Goal: Information Seeking & Learning: Learn about a topic

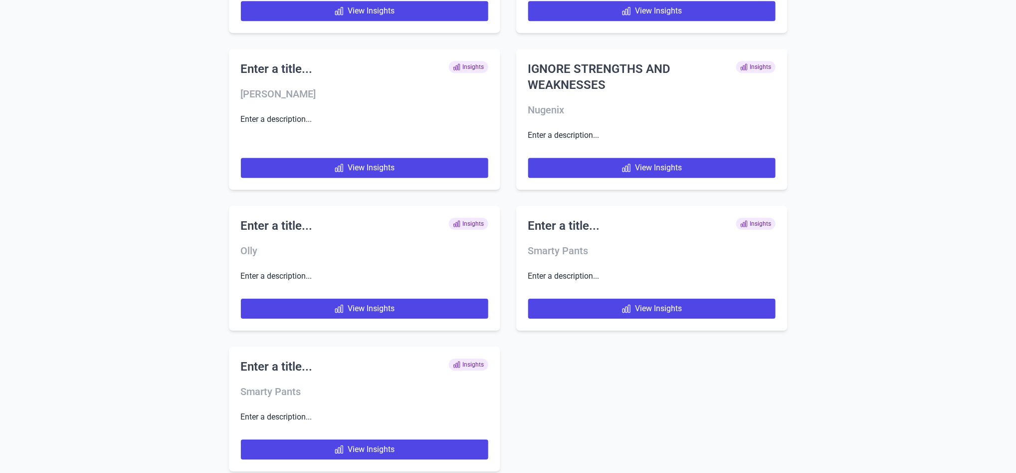
scroll to position [4705, 0]
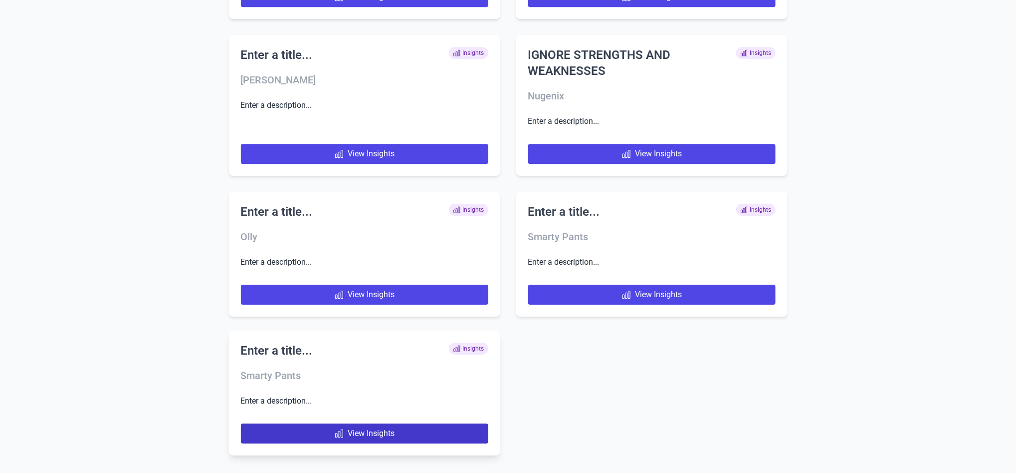
click at [449, 432] on link "View Insights" at bounding box center [365, 433] width 248 height 20
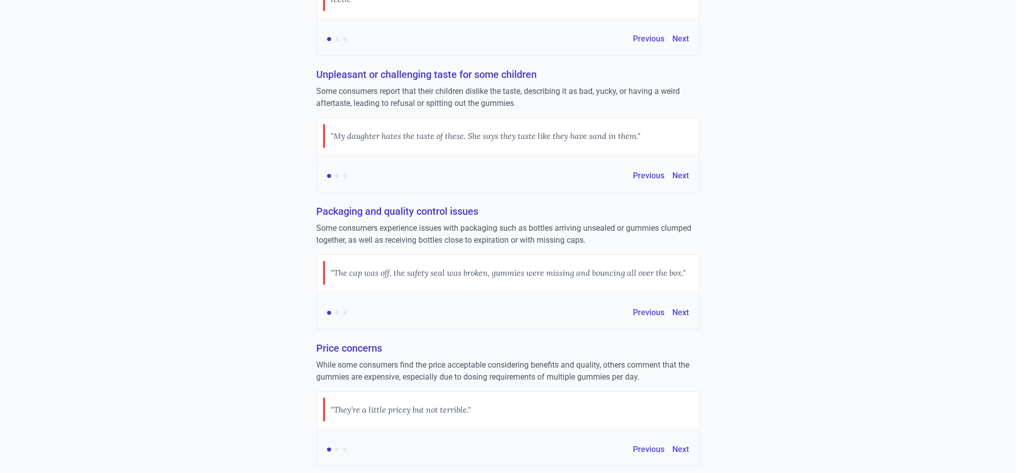
scroll to position [1788, 0]
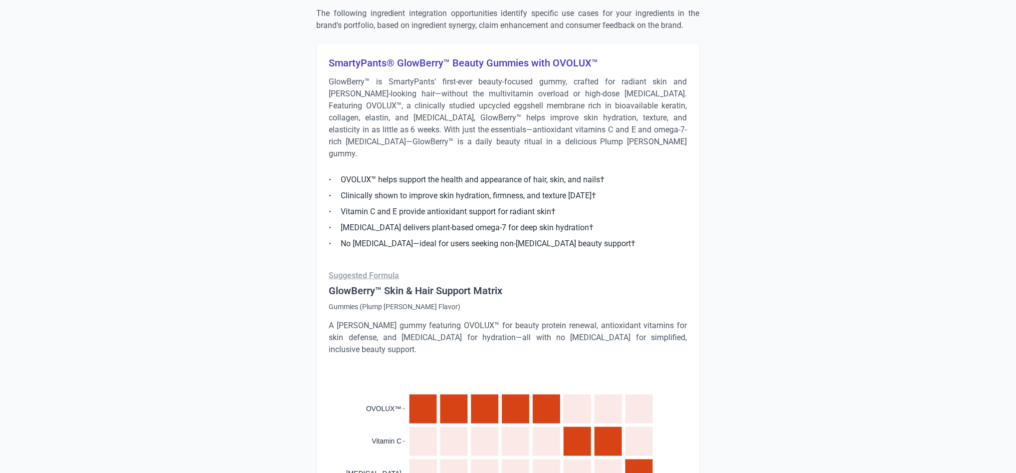
click at [495, 63] on h3 "SmartyPants® GlowBerry™ Beauty Gummies with OVOLUX™" at bounding box center [508, 63] width 358 height 14
copy h3 "SmartyPants® GlowBerry™ Beauty Gummies with OVOLUX™"
click at [463, 116] on p "GlowBerry™ is SmartyPants’ first-ever beauty-focused gummy, crafted for radiant…" at bounding box center [508, 118] width 358 height 84
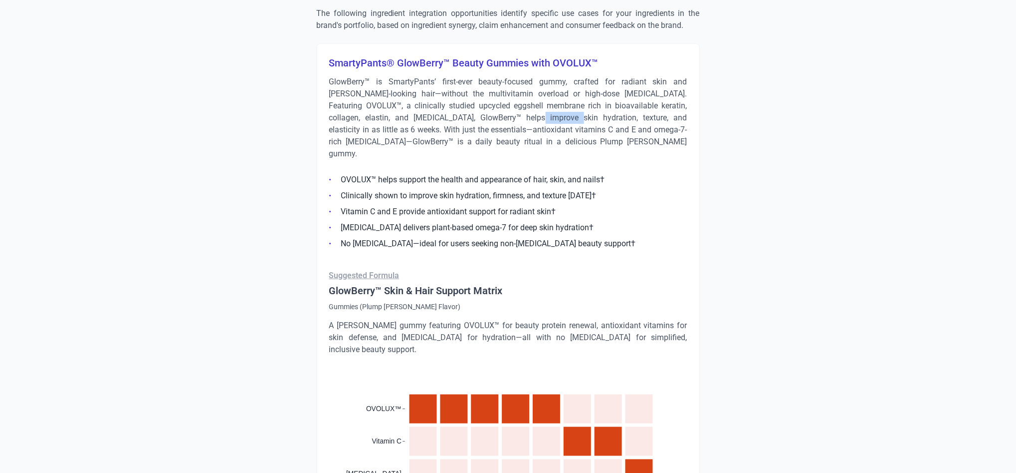
click at [463, 116] on p "GlowBerry™ is SmartyPants’ first-ever beauty-focused gummy, crafted for radiant…" at bounding box center [508, 118] width 358 height 84
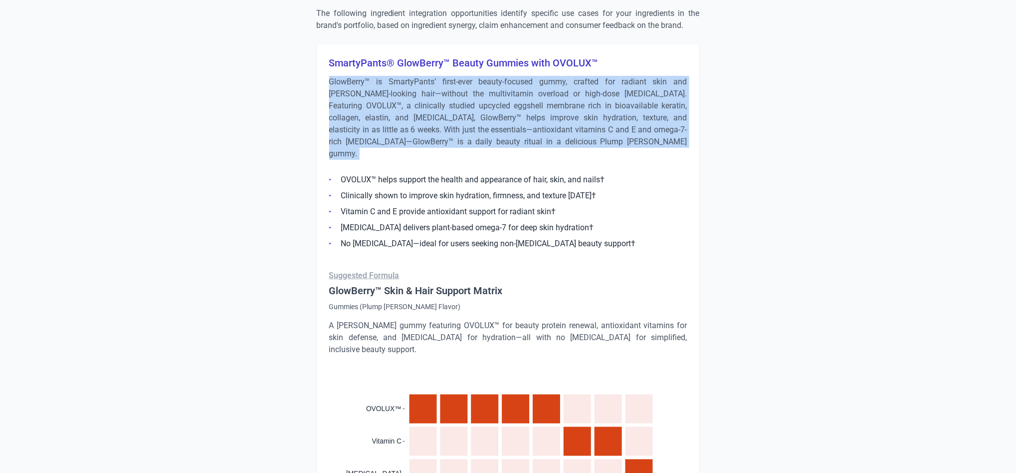
click at [463, 116] on p "GlowBerry™ is SmartyPants’ first-ever beauty-focused gummy, crafted for radiant…" at bounding box center [508, 118] width 358 height 84
copy div "GlowBerry™ is SmartyPants’ first-ever beauty-focused gummy, crafted for radiant…"
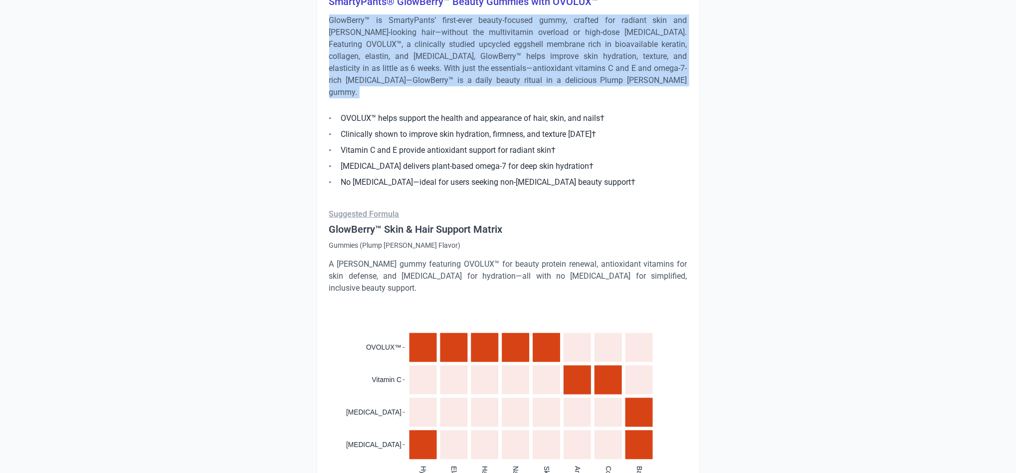
scroll to position [1678, 0]
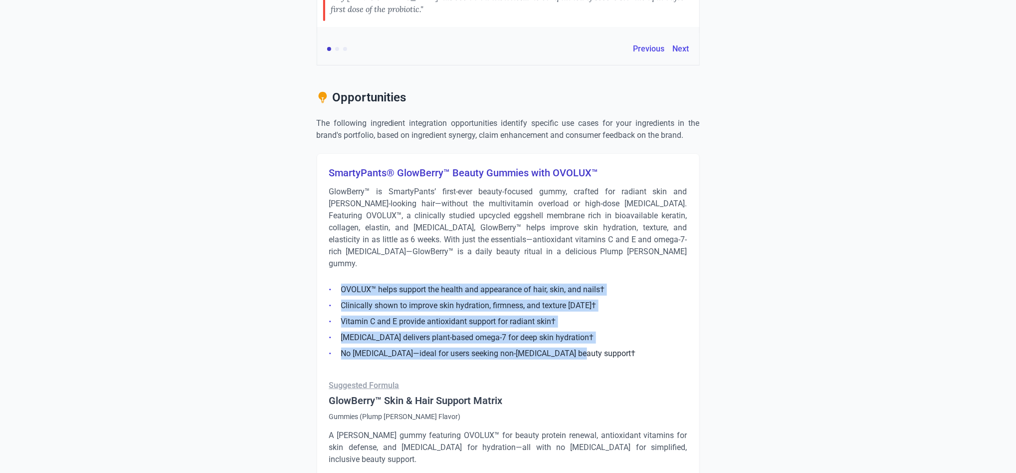
drag, startPoint x: 576, startPoint y: 338, endPoint x: 326, endPoint y: 272, distance: 259.1
copy ul "OVOLUX™ helps support the health and appearance of hair, skin, and nails† Clini…"
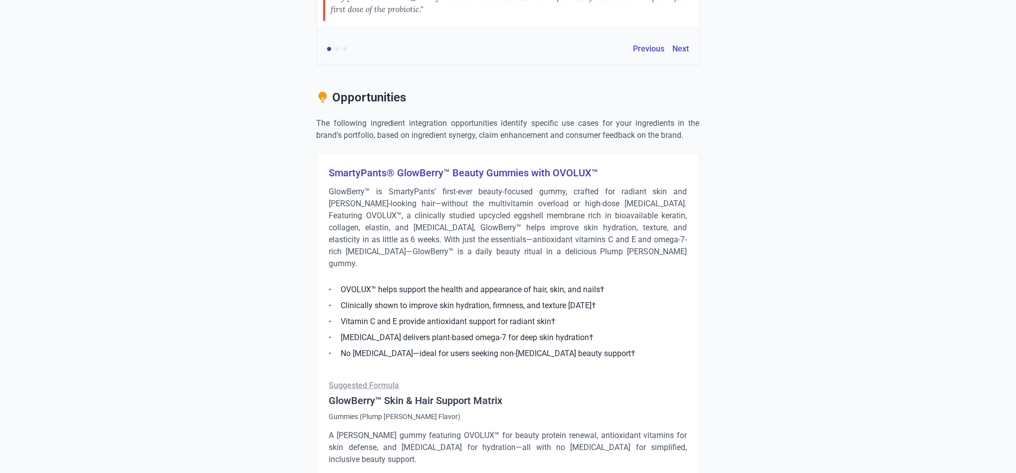
click at [764, 182] on div "Strengths Product effectiveness on digestion and gut health Many consumers repo…" at bounding box center [508, 440] width 559 height 3941
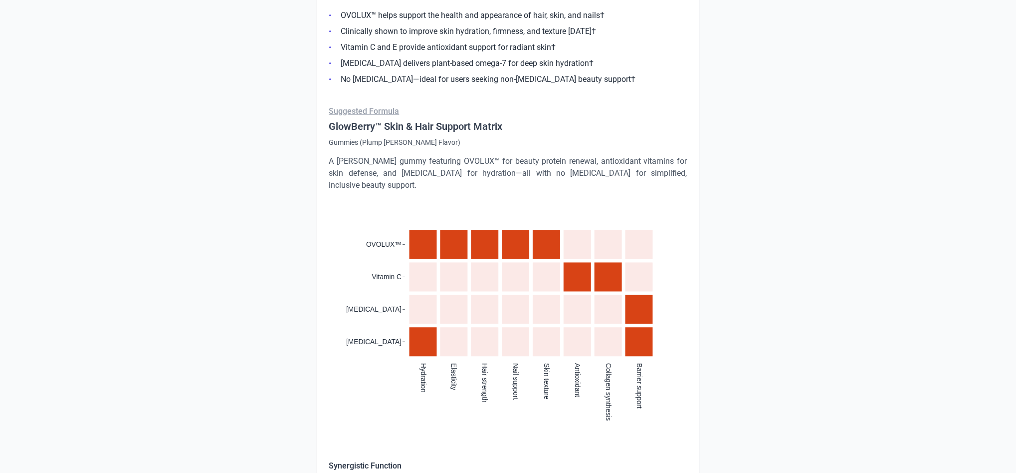
scroll to position [2221, 0]
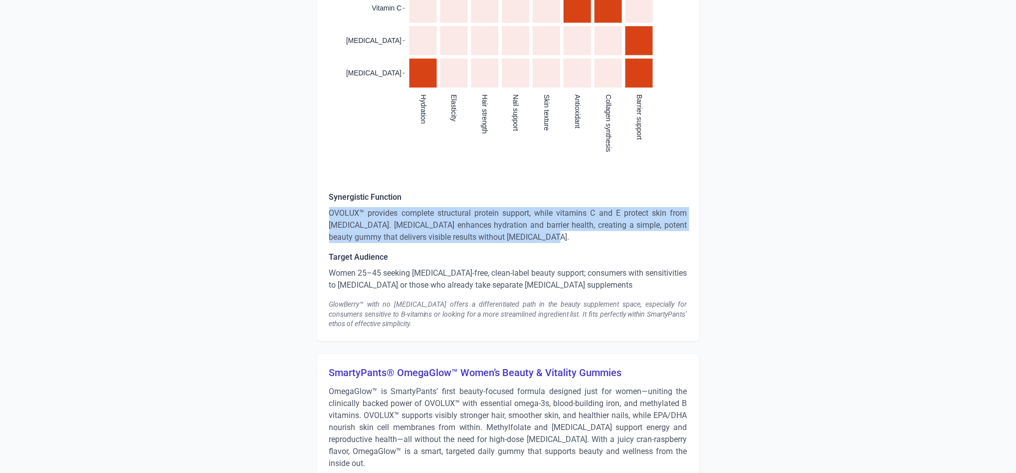
drag, startPoint x: 538, startPoint y: 226, endPoint x: 296, endPoint y: 202, distance: 243.3
copy p "OVOLUX™ provides complete structural protein support, while vitamins C and E pr…"
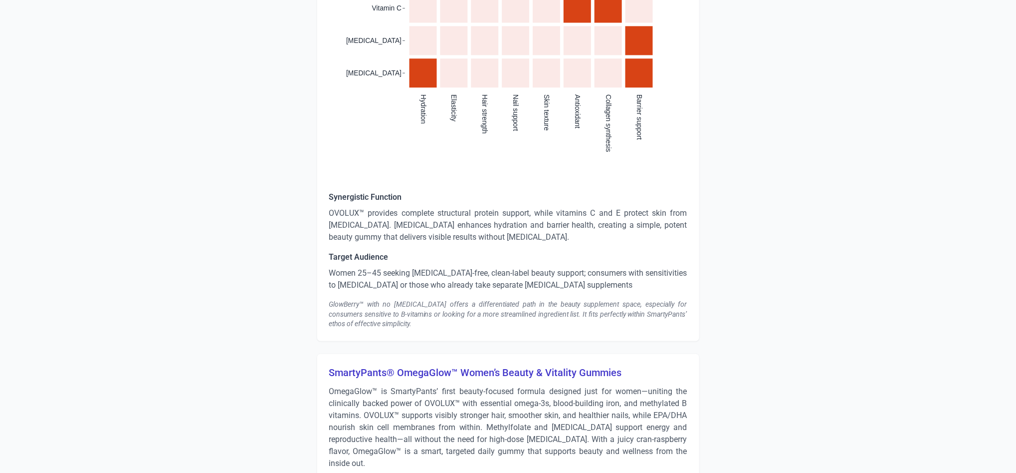
click at [433, 269] on p "Women 25–45 seeking [MEDICAL_DATA]-free, clean-label beauty support; consumers …" at bounding box center [508, 279] width 358 height 24
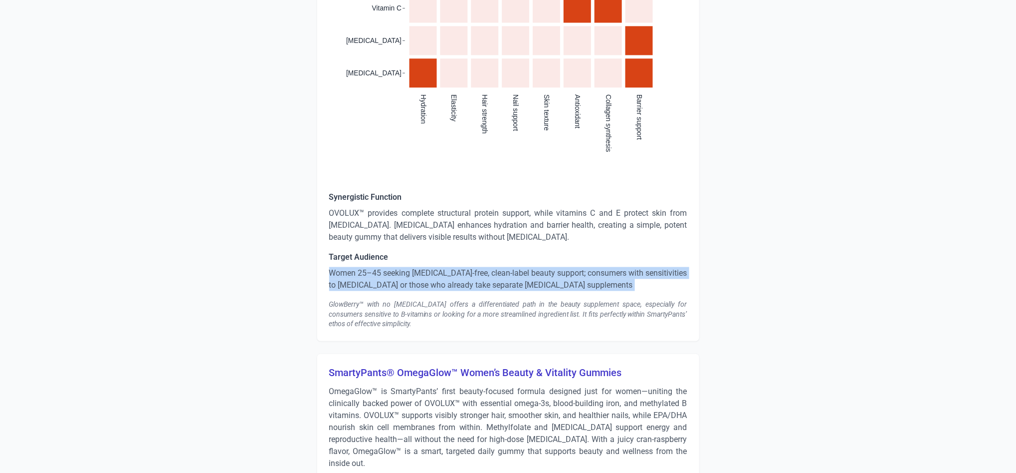
click at [433, 269] on p "Women 25–45 seeking [MEDICAL_DATA]-free, clean-label beauty support; consumers …" at bounding box center [508, 279] width 358 height 24
copy p "Women 25–45 seeking [MEDICAL_DATA]-free, clean-label beauty support; consumers …"
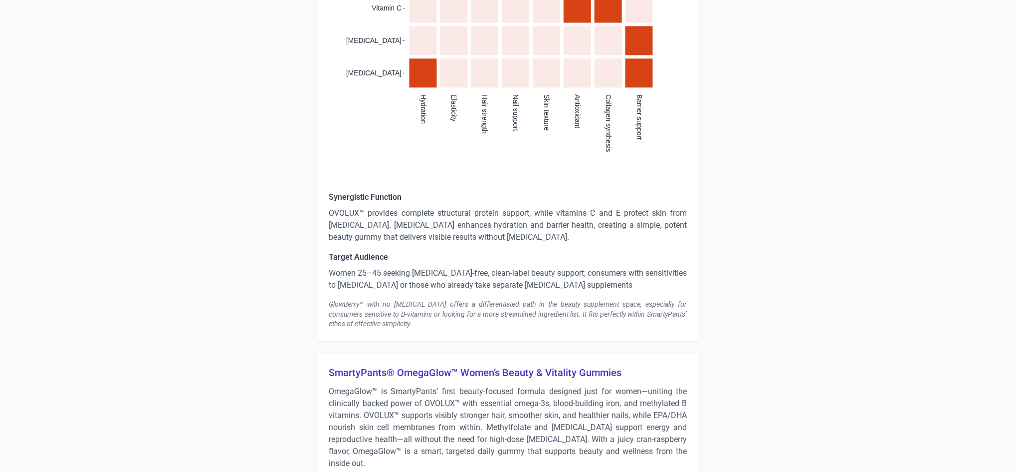
click at [430, 299] on div "GlowBerry™ with no [MEDICAL_DATA] offers a differentiated path in the beauty su…" at bounding box center [508, 314] width 358 height 30
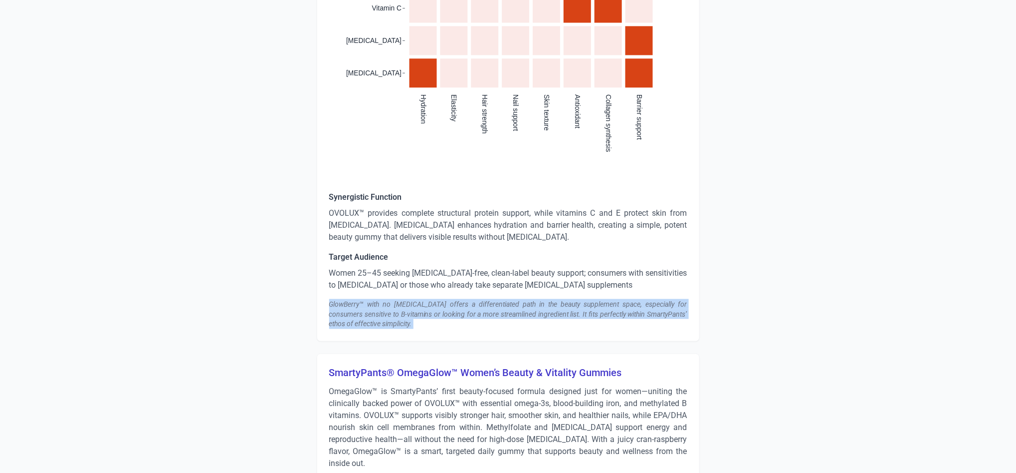
click at [430, 299] on div "GlowBerry™ with no [MEDICAL_DATA] offers a differentiated path in the beauty su…" at bounding box center [508, 314] width 358 height 30
copy div "GlowBerry™ with no [MEDICAL_DATA] offers a differentiated path in the beauty su…"
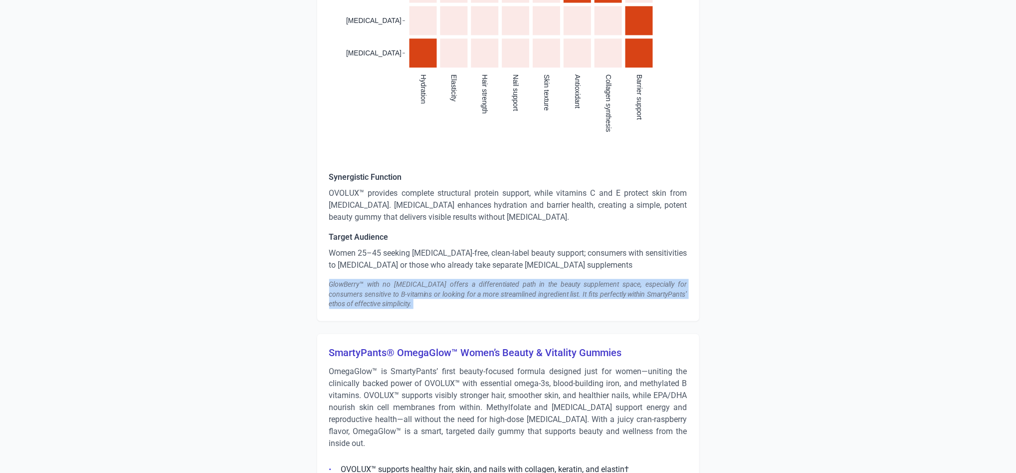
scroll to position [2350, 0]
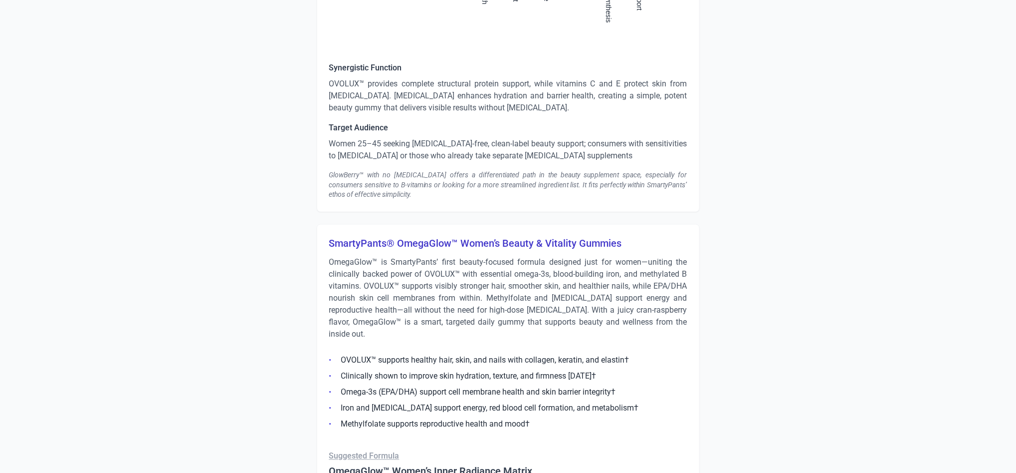
click at [473, 237] on h3 "SmartyPants® OmegaGlow™ Women’s Beauty & Vitality Gummies" at bounding box center [508, 244] width 358 height 14
copy h3 "SmartyPants® OmegaGlow™ Women’s Beauty & Vitality Gummies"
click at [469, 265] on p "OmegaGlow™ is SmartyPants’ first beauty-focused formula designed just for women…" at bounding box center [508, 298] width 358 height 84
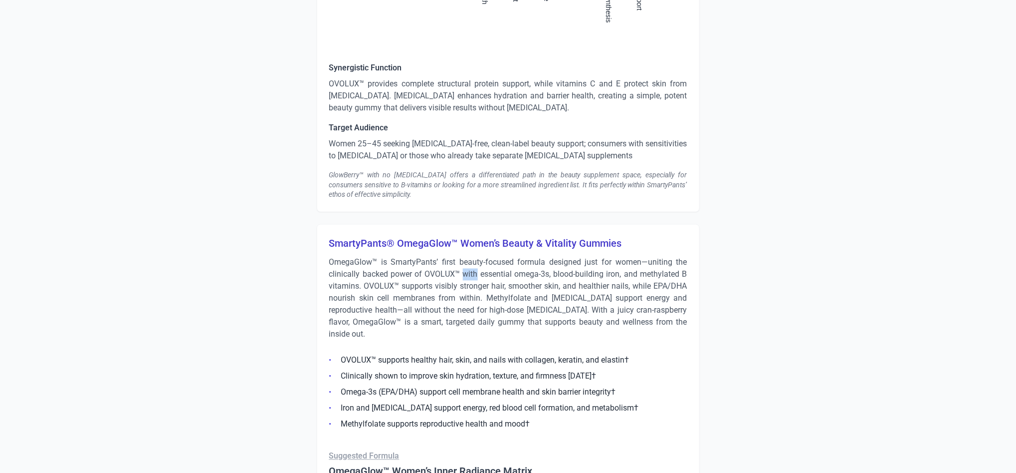
click at [469, 265] on p "OmegaGlow™ is SmartyPants’ first beauty-focused formula designed just for women…" at bounding box center [508, 298] width 358 height 84
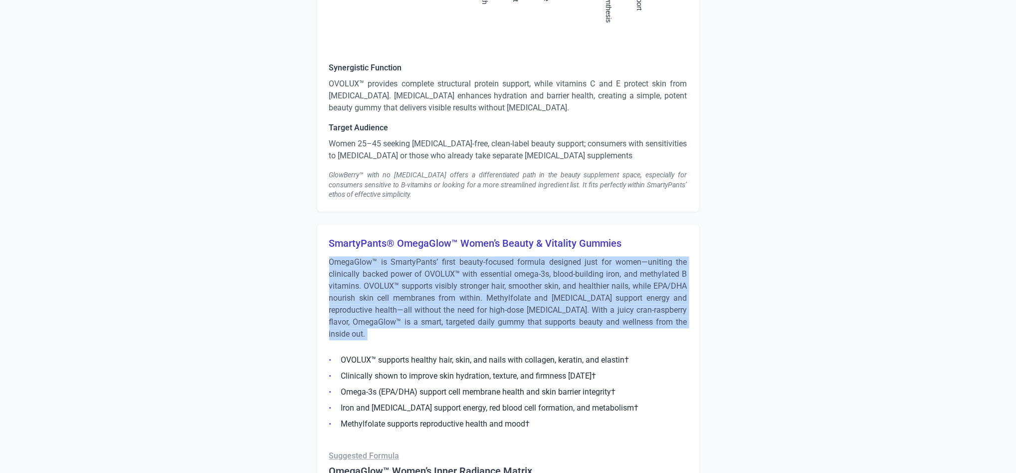
click at [469, 265] on p "OmegaGlow™ is SmartyPants’ first beauty-focused formula designed just for women…" at bounding box center [508, 298] width 358 height 84
copy div "OmegaGlow™ is SmartyPants’ first beauty-focused formula designed just for women…"
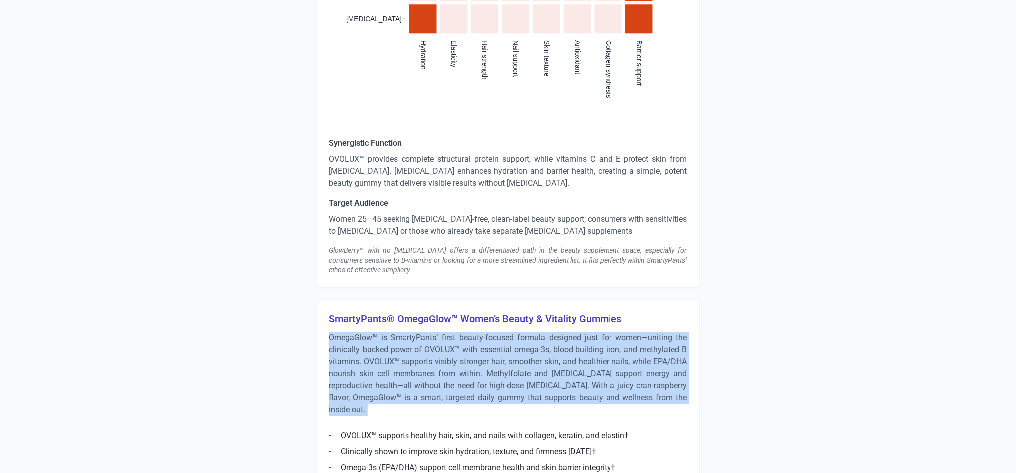
scroll to position [2444, 0]
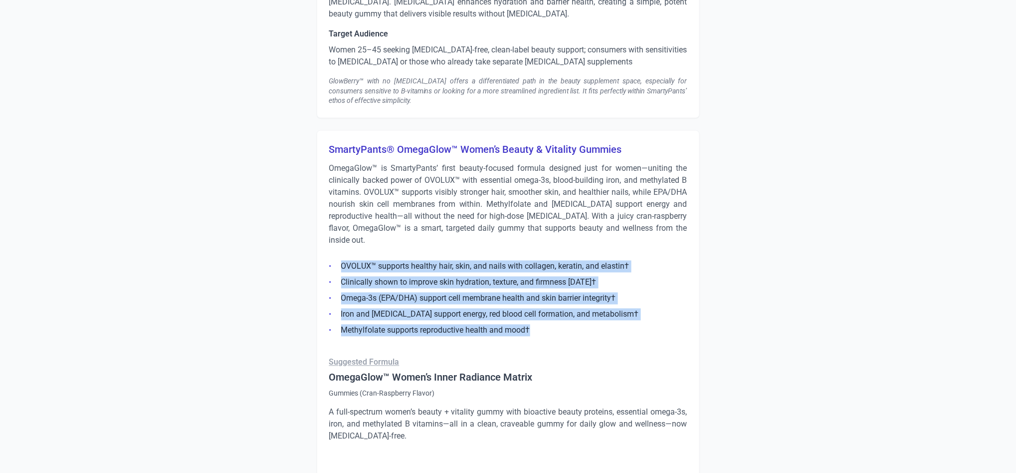
drag, startPoint x: 556, startPoint y: 313, endPoint x: 271, endPoint y: 248, distance: 292.3
copy ul "OVOLUX™ supports healthy hair, skin, and nails with collagen, keratin, and elas…"
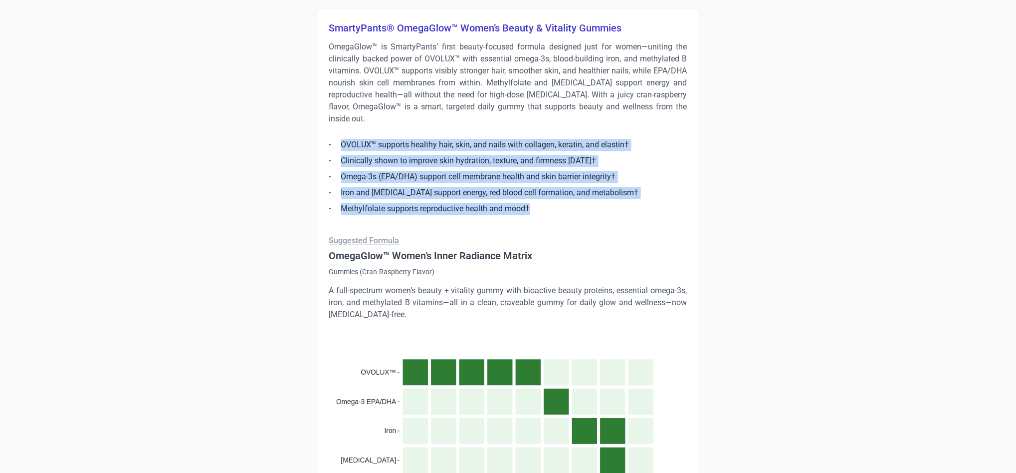
scroll to position [2791, 0]
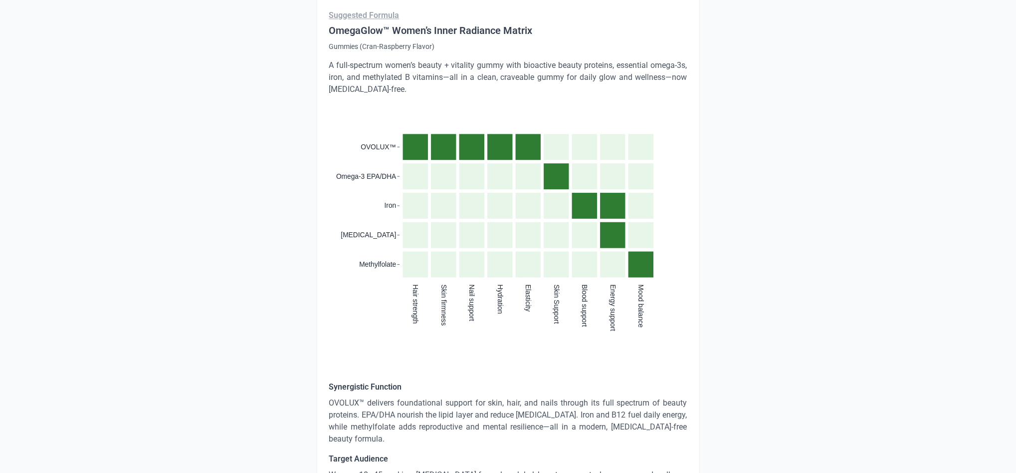
click at [386, 397] on p "OVOLUX™ delivers foundational support for skin, hair, and nails through its ful…" at bounding box center [508, 421] width 358 height 48
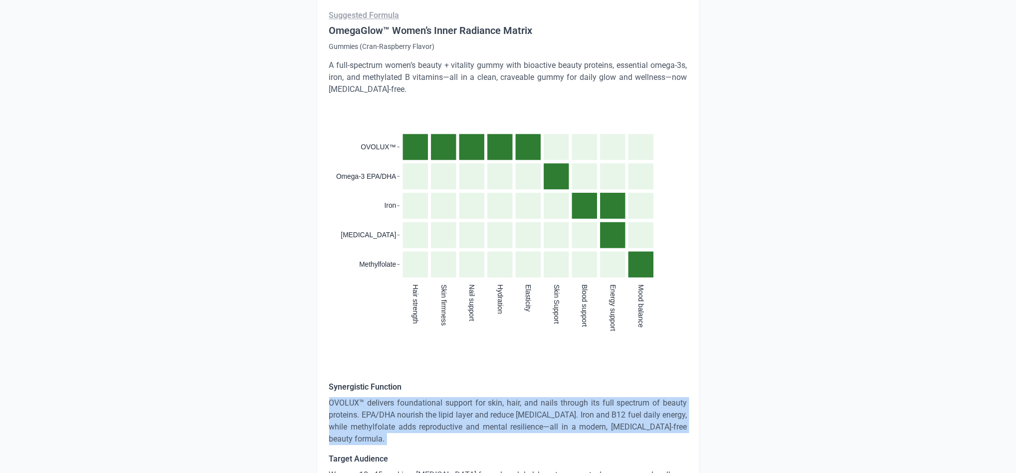
click at [386, 397] on p "OVOLUX™ delivers foundational support for skin, hair, and nails through its ful…" at bounding box center [508, 421] width 358 height 48
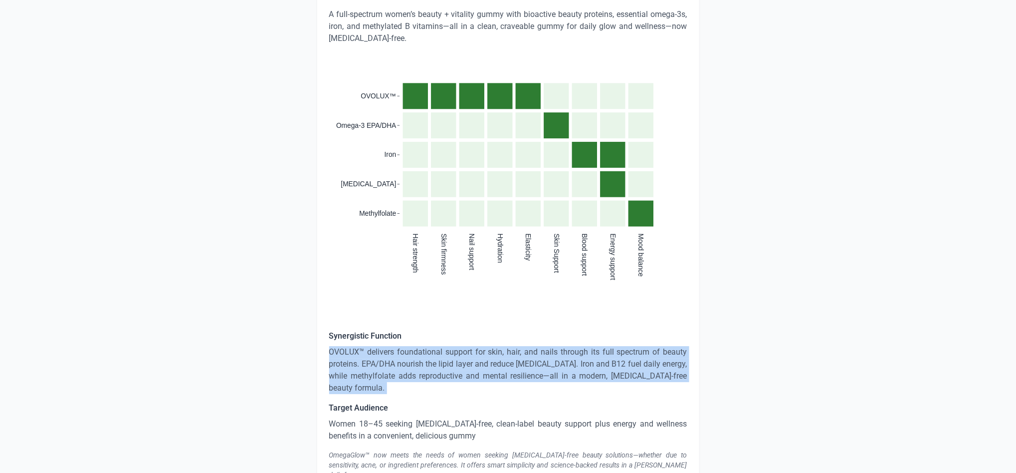
scroll to position [2861, 0]
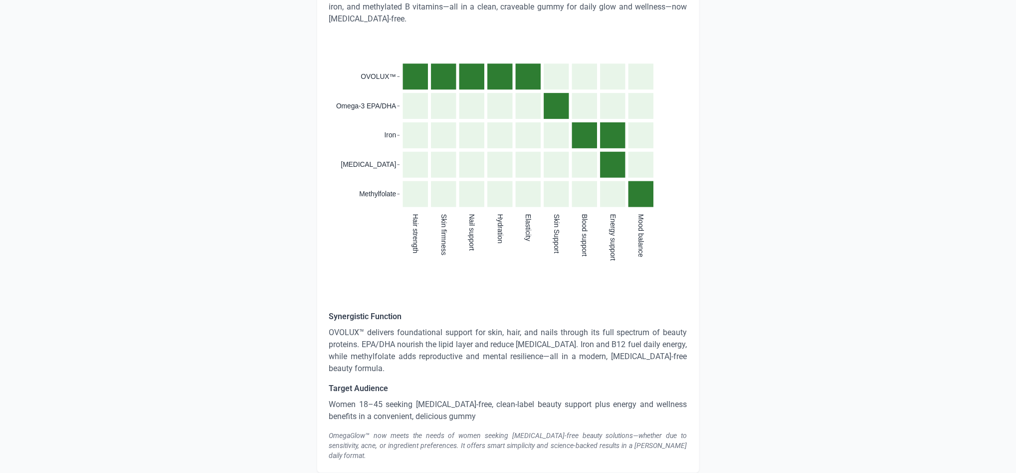
click at [377, 398] on p "Women 18–45 seeking [MEDICAL_DATA]-free, clean-label beauty support plus energy…" at bounding box center [508, 410] width 358 height 24
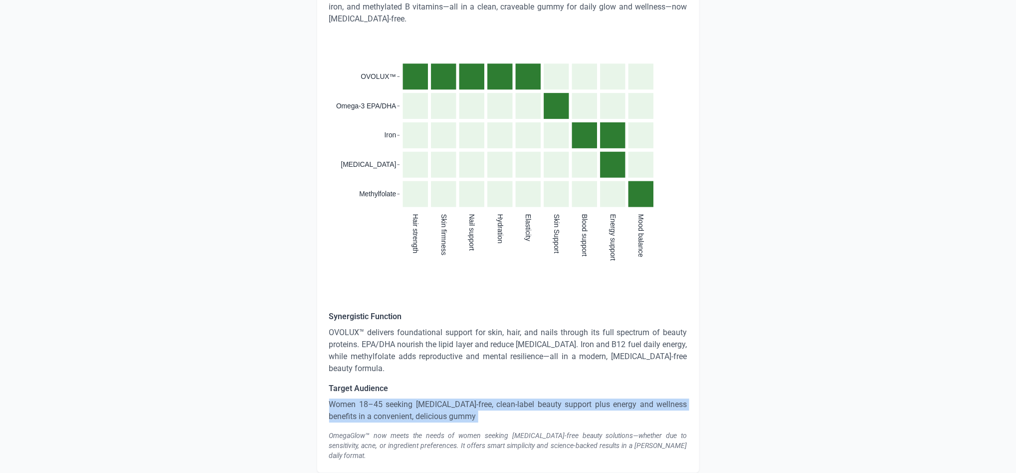
click at [377, 398] on p "Women 18–45 seeking [MEDICAL_DATA]-free, clean-label beauty support plus energy…" at bounding box center [508, 410] width 358 height 24
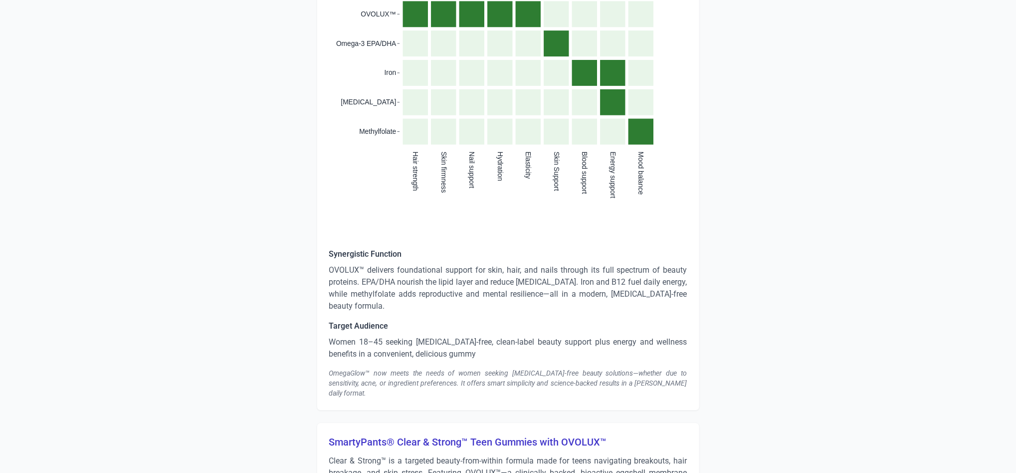
click at [408, 368] on div "OmegaGlow™ now meets the needs of women seeking [MEDICAL_DATA]-free beauty solu…" at bounding box center [508, 383] width 358 height 30
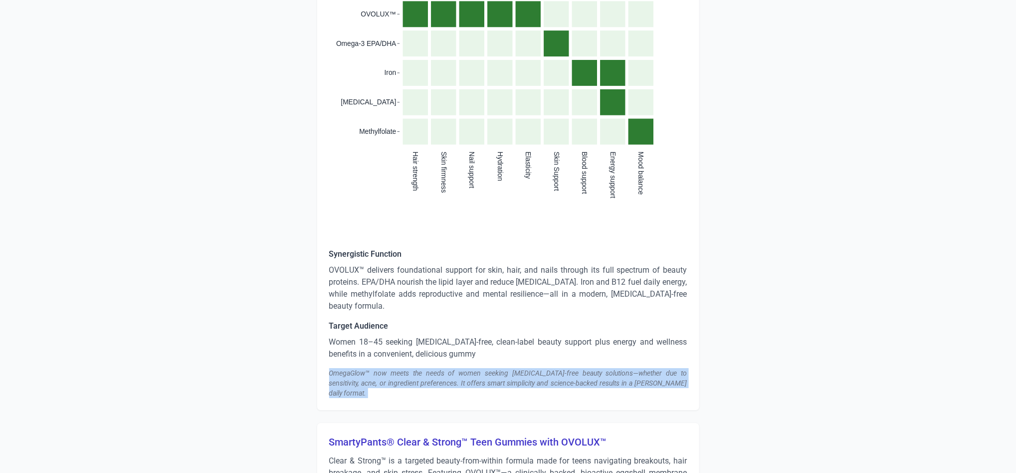
click at [408, 368] on div "OmegaGlow™ now meets the needs of women seeking [MEDICAL_DATA]-free beauty solu…" at bounding box center [508, 383] width 358 height 30
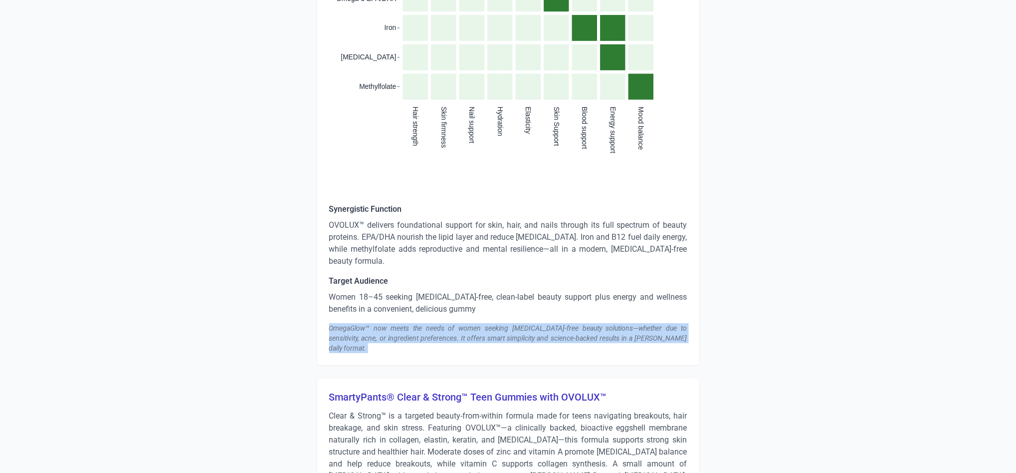
scroll to position [3070, 0]
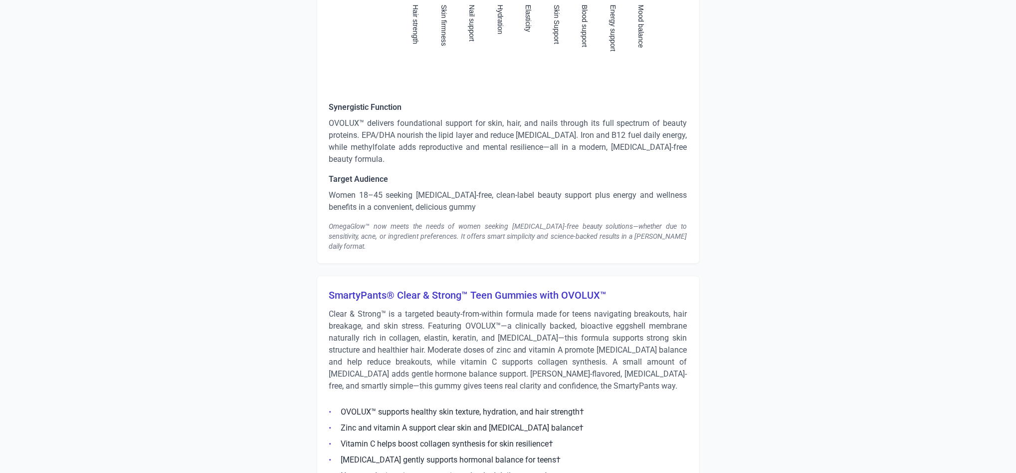
click at [503, 288] on h3 "SmartyPants® Clear & Strong™ Teen Gummies with OVOLUX™" at bounding box center [508, 295] width 358 height 14
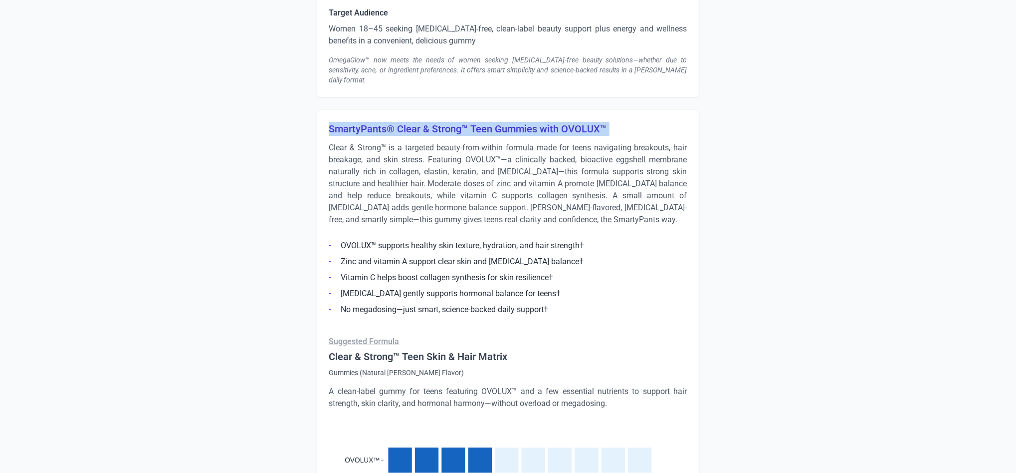
scroll to position [3228, 0]
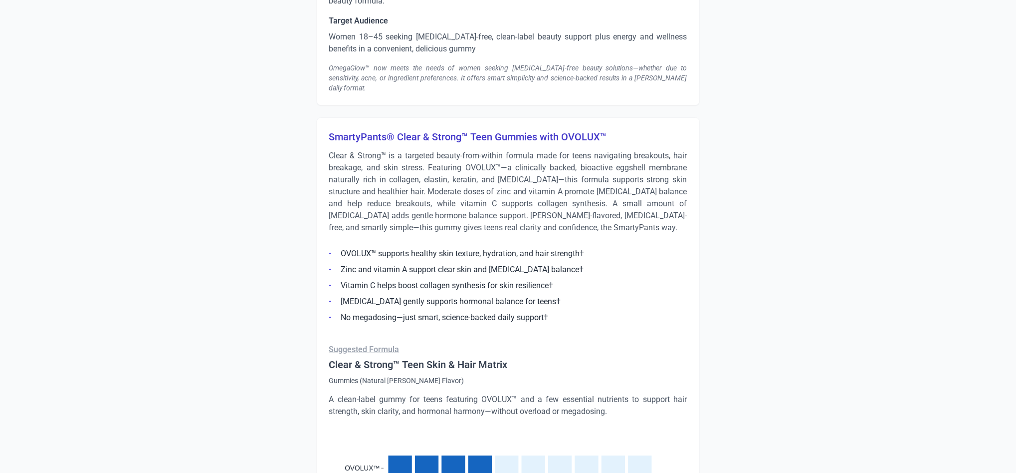
click at [496, 263] on li "Zinc and vitamin A support clear skin and [MEDICAL_DATA] balance†" at bounding box center [508, 269] width 358 height 12
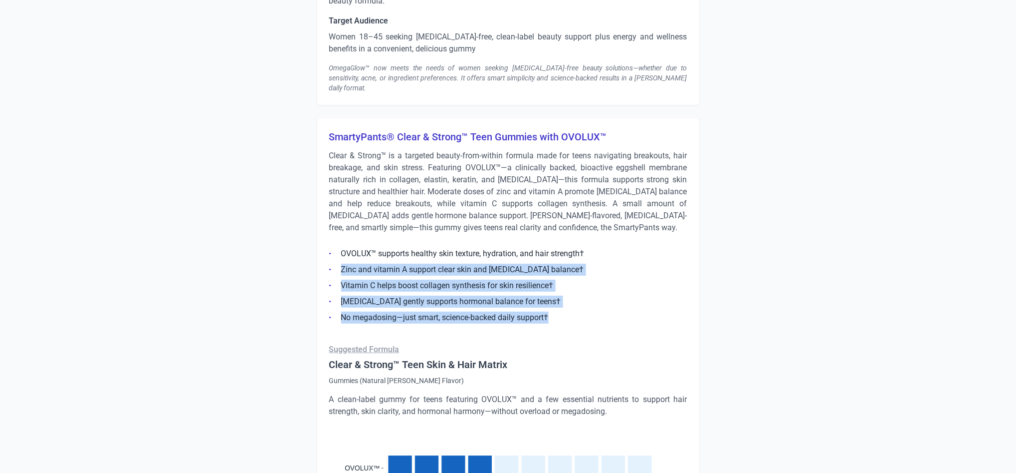
drag, startPoint x: 555, startPoint y: 281, endPoint x: 315, endPoint y: 223, distance: 247.0
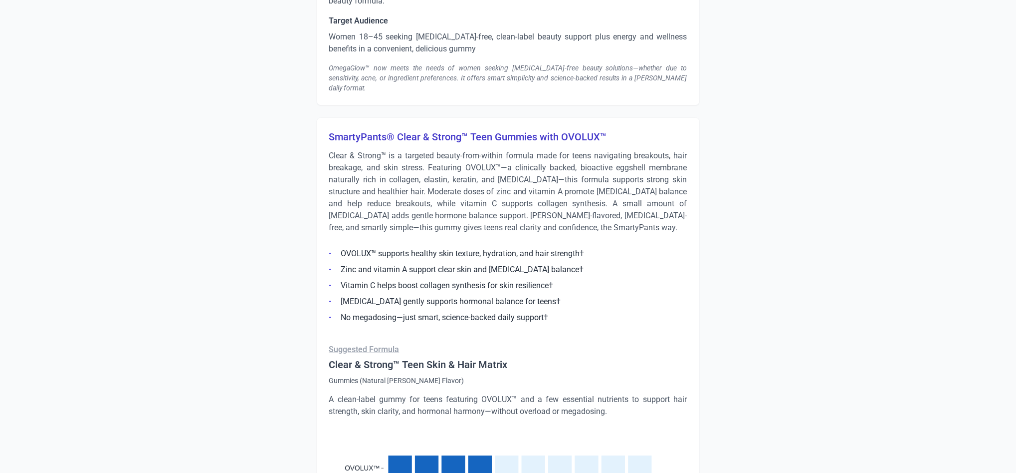
click at [413, 188] on p "Clear & Strong™ is a targeted beauty-from-within formula made for teens navigat…" at bounding box center [508, 192] width 358 height 84
click at [414, 188] on p "Clear & Strong™ is a targeted beauty-from-within formula made for teens navigat…" at bounding box center [508, 192] width 358 height 84
click at [432, 150] on p "Clear & Strong™ is a targeted beauty-from-within formula made for teens navigat…" at bounding box center [508, 192] width 358 height 84
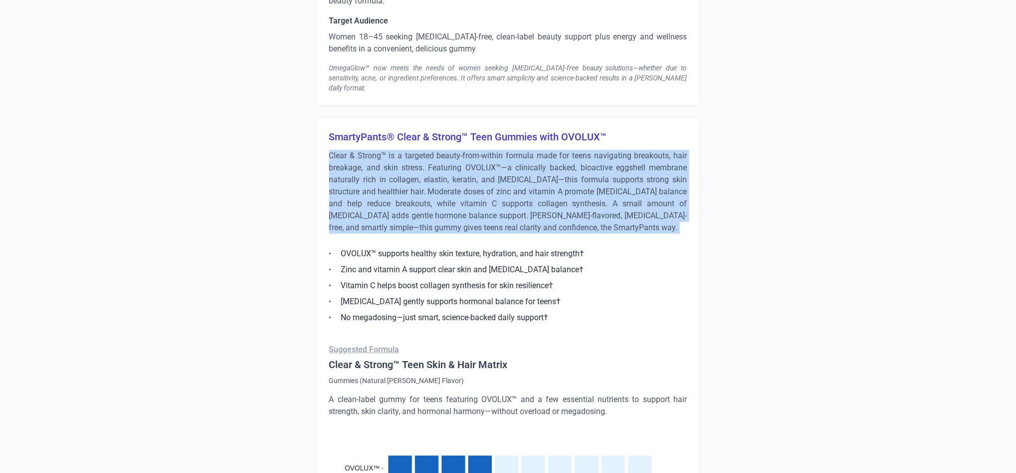
click at [432, 150] on p "Clear & Strong™ is a targeted beauty-from-within formula made for teens navigat…" at bounding box center [508, 192] width 358 height 84
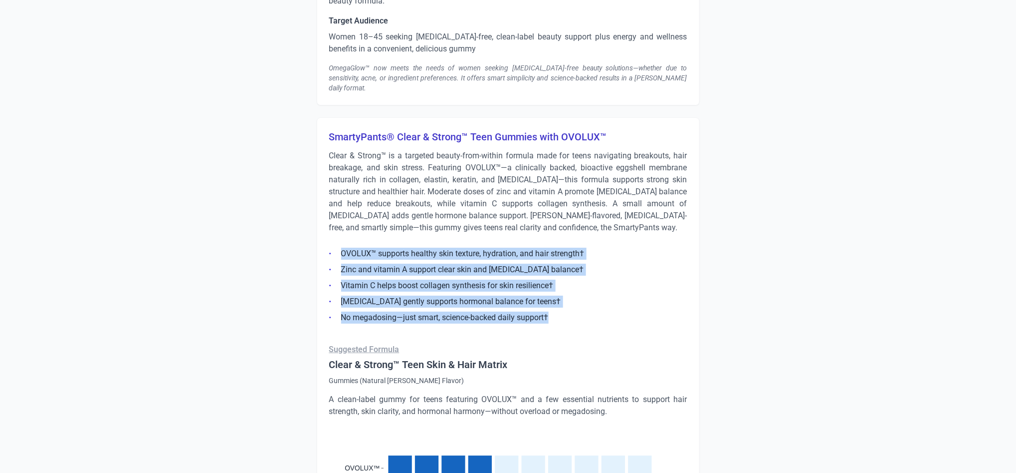
drag, startPoint x: 557, startPoint y: 281, endPoint x: 312, endPoint y: 216, distance: 253.0
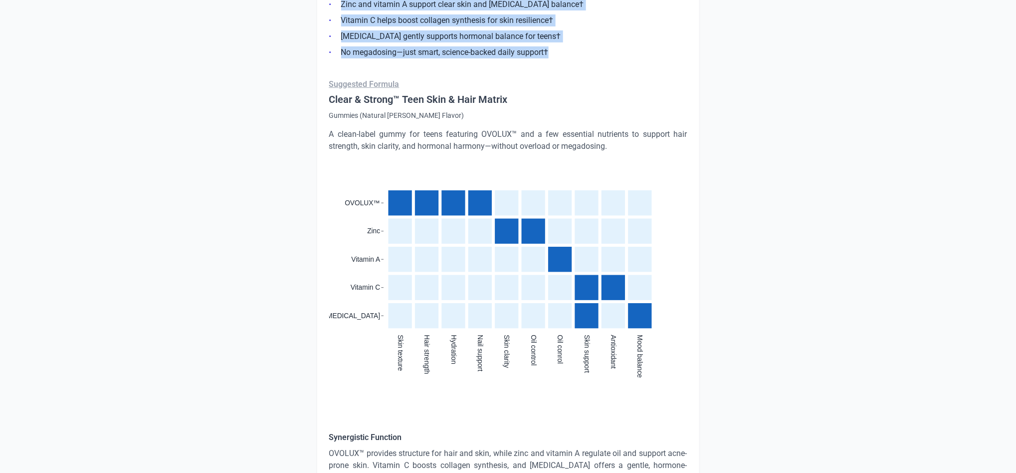
scroll to position [3595, 0]
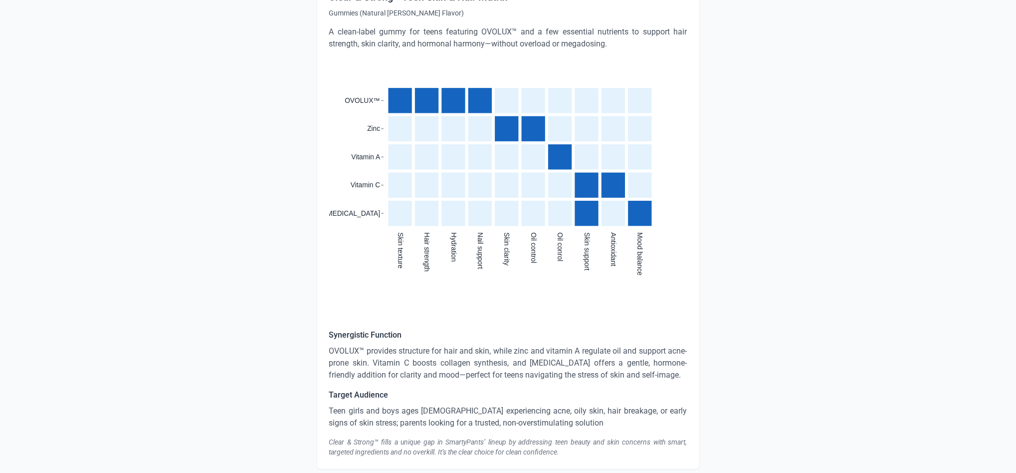
click at [413, 345] on p "OVOLUX™ provides structure for hair and skin, while zinc and vitamin A regulate…" at bounding box center [508, 363] width 358 height 36
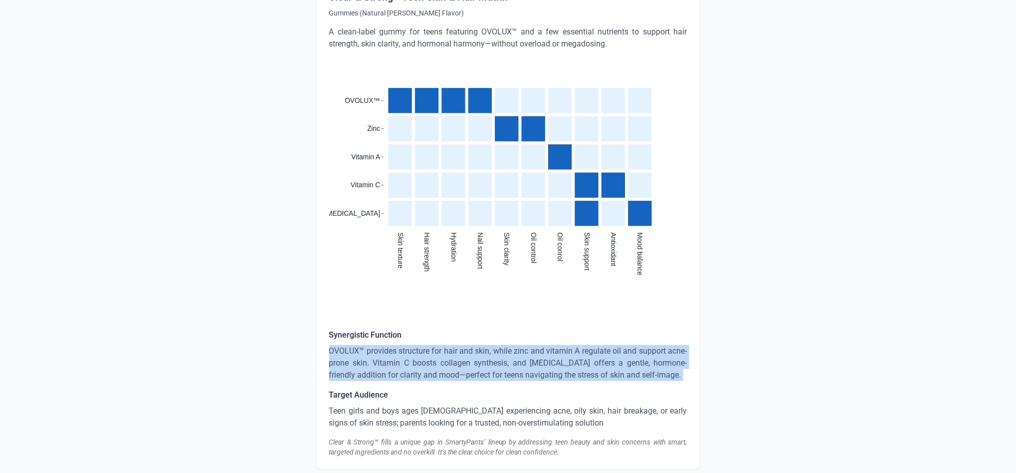
click at [413, 345] on p "OVOLUX™ provides structure for hair and skin, while zinc and vitamin A regulate…" at bounding box center [508, 363] width 358 height 36
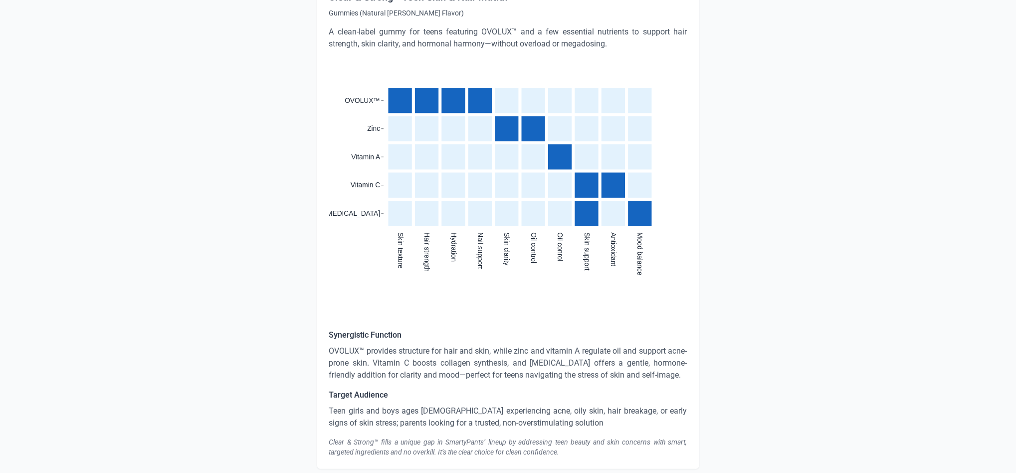
click at [393, 405] on p "Teen girls and boys ages [DEMOGRAPHIC_DATA] experiencing acne, oily skin, hair …" at bounding box center [508, 417] width 358 height 24
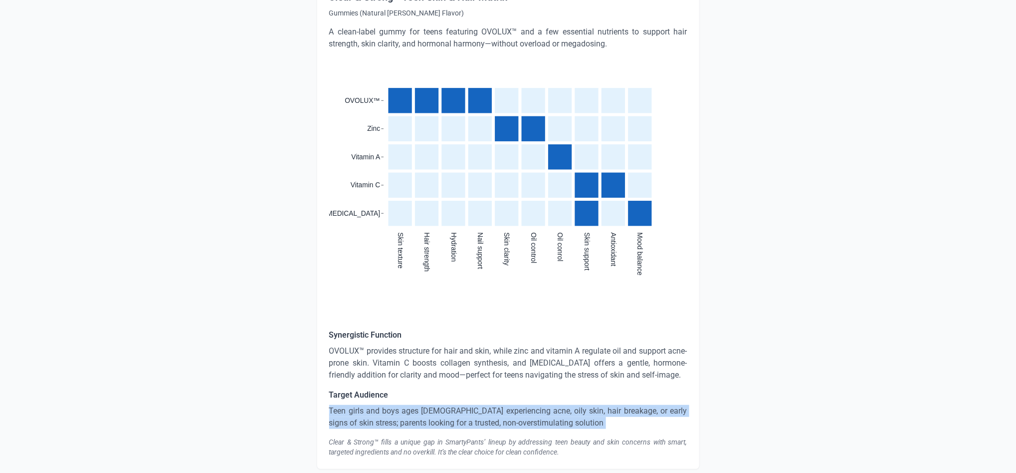
click at [393, 405] on p "Teen girls and boys ages [DEMOGRAPHIC_DATA] experiencing acne, oily skin, hair …" at bounding box center [508, 417] width 358 height 24
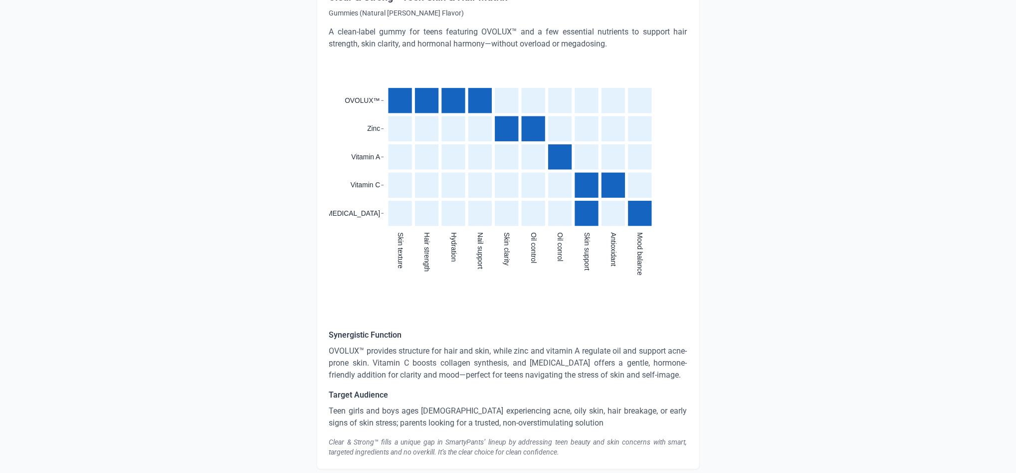
click at [420, 437] on div "Clear & Strong™ fills a unique gap in SmartyPants’ lineup by addressing teen be…" at bounding box center [508, 447] width 358 height 20
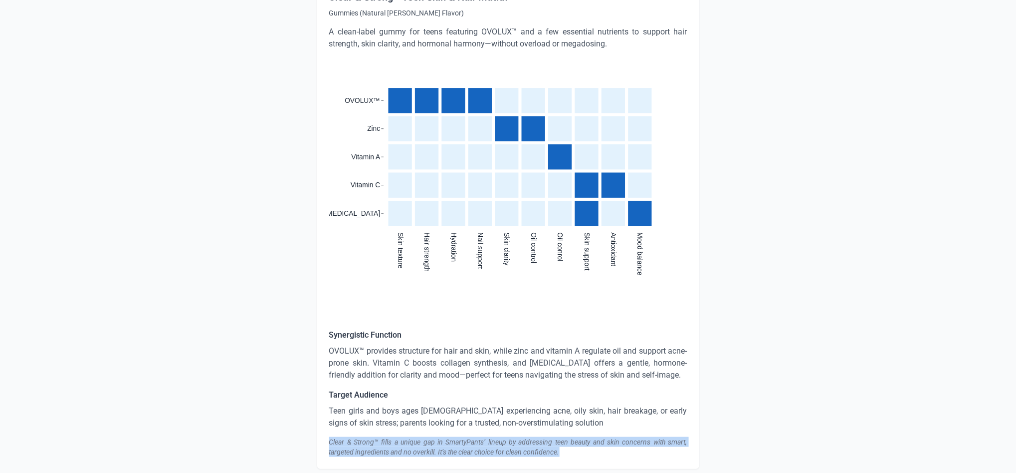
click at [420, 437] on div "Clear & Strong™ fills a unique gap in SmartyPants’ lineup by addressing teen be…" at bounding box center [508, 447] width 358 height 20
